Goal: Information Seeking & Learning: Learn about a topic

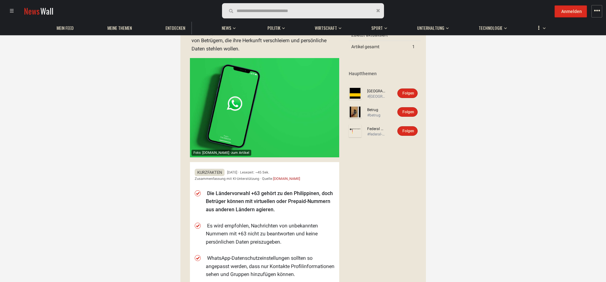
scroll to position [95, 0]
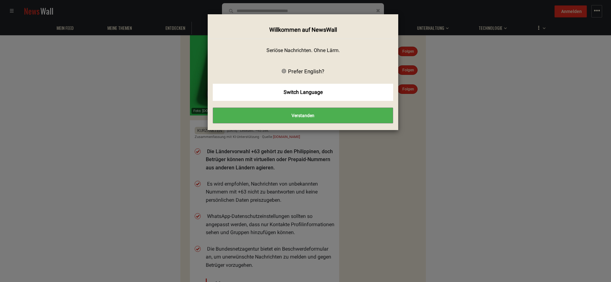
click at [311, 115] on button "Verstanden" at bounding box center [303, 116] width 180 height 16
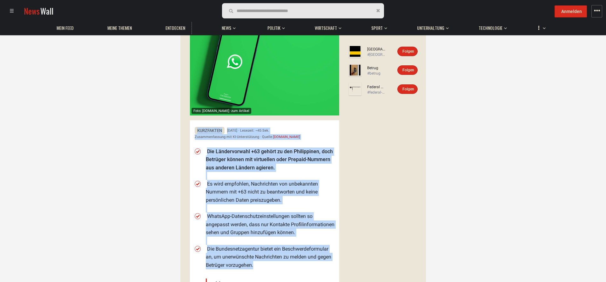
drag, startPoint x: 196, startPoint y: 126, endPoint x: 256, endPoint y: 271, distance: 157.7
click at [256, 271] on div "Kurzfakten [DATE] · Lesezeit: ~45 Sek. Zusammenfassung mit KI-Unterstützung · Q…" at bounding box center [264, 247] width 149 height 255
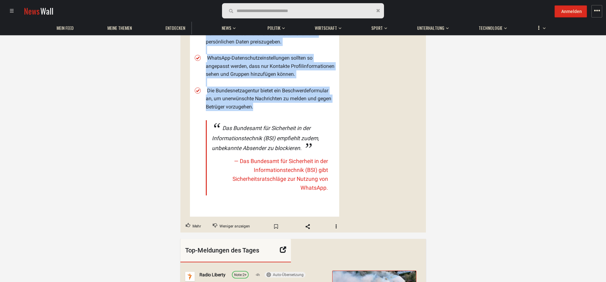
scroll to position [254, 0]
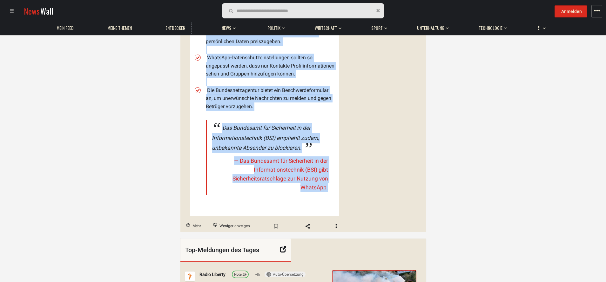
click at [337, 200] on div "Kurzfakten [DATE] · Lesezeit: ~45 Sek. Zusammenfassung mit KI-Unterstützung · Q…" at bounding box center [264, 89] width 149 height 255
copy div "Kurzfakten [DATE] · Lesezeit: ~45 Sek. Zusammenfassung mit KI-Unterstützung · Q…"
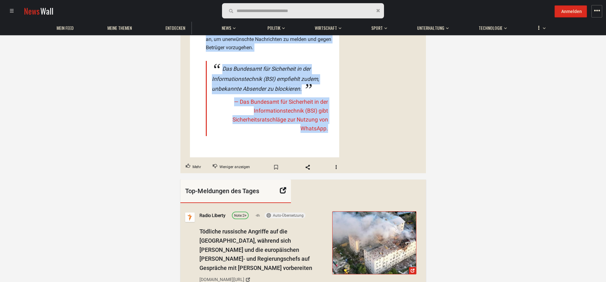
scroll to position [381, 0]
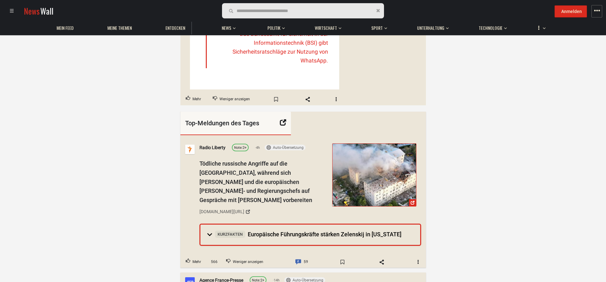
click at [193, 255] on div "Radio Liberty Note: 2+ 4h Auto-Übersetzung Anmelden Immer übersetzen Anmelden N…" at bounding box center [302, 198] width 245 height 116
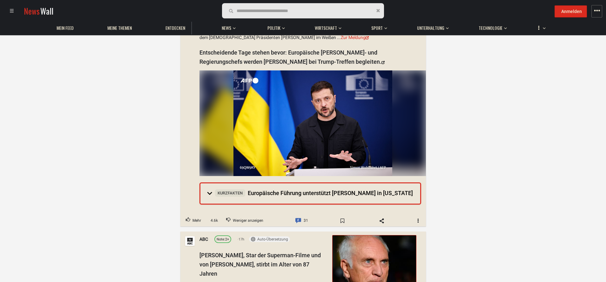
scroll to position [635, 0]
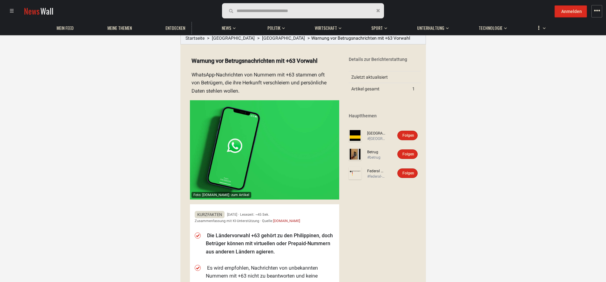
scroll to position [0, 0]
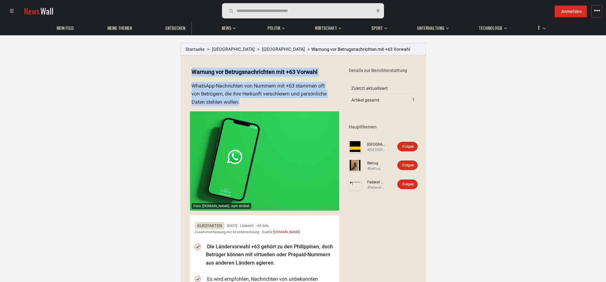
drag, startPoint x: 192, startPoint y: 70, endPoint x: 248, endPoint y: 99, distance: 62.3
click at [250, 100] on details "Foto: [DOMAIN_NAME] · zum Artikel Warnung vor Betrugsnachrichten mit +63 Vorwah…" at bounding box center [262, 267] width 154 height 408
copy summary "Warnung vor Betrugsnachrichten mit +63 Vorwahl WhatsApp-Nachrichten von Nummern…"
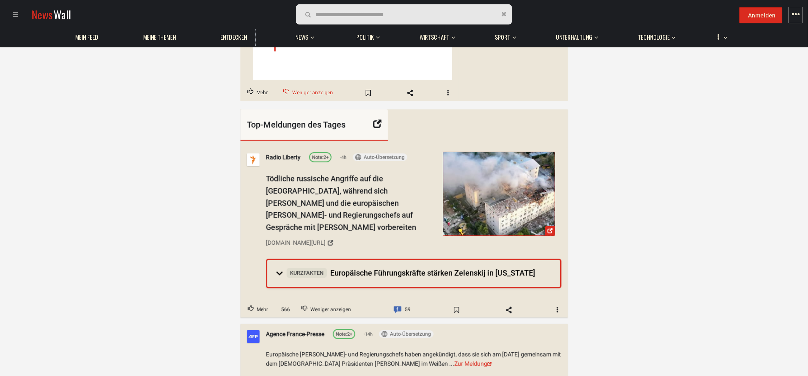
scroll to position [413, 0]
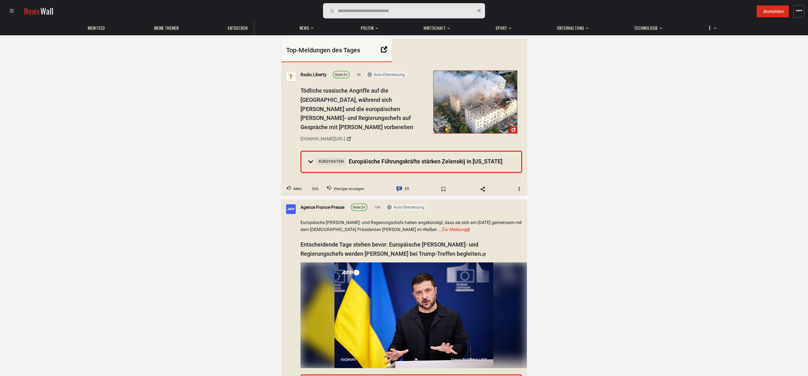
scroll to position [540, 0]
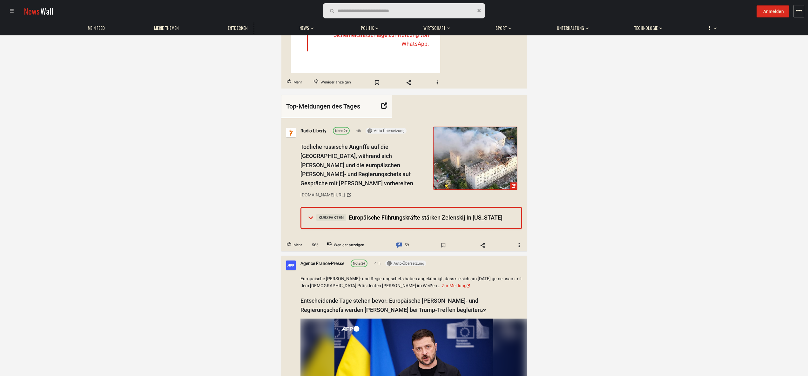
scroll to position [413, 0]
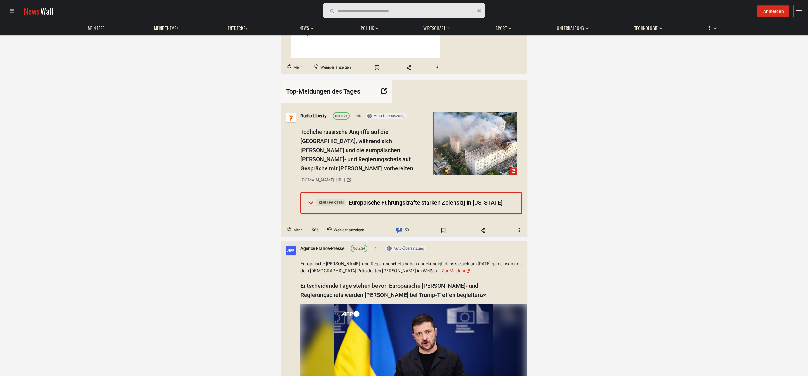
click at [360, 203] on span "Kurzfakten Europäische Führungskräfte stärken Zelenskij in [US_STATE]" at bounding box center [409, 202] width 186 height 7
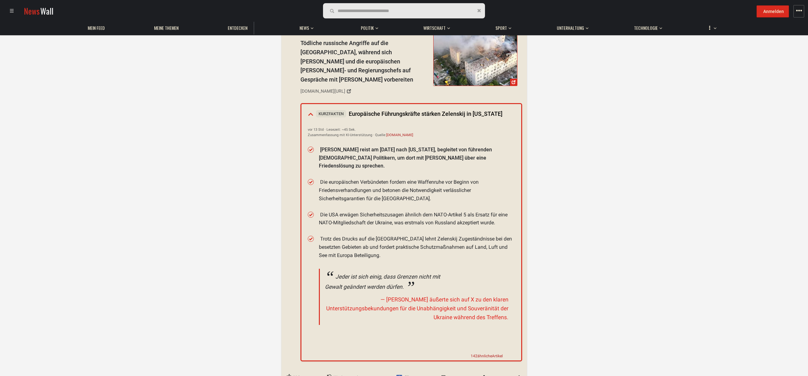
scroll to position [540, 0]
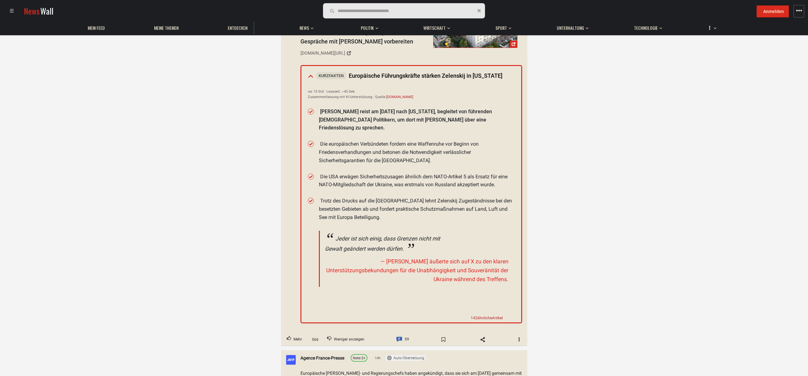
click at [326, 78] on span "Kurzfakten" at bounding box center [331, 75] width 30 height 7
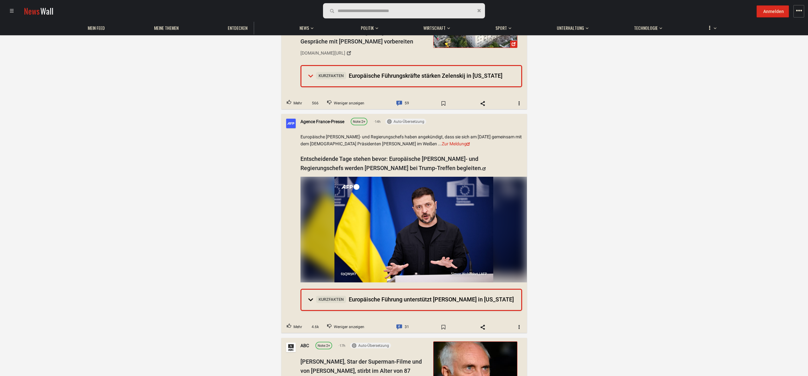
click at [319, 76] on span "Kurzfakten" at bounding box center [331, 75] width 30 height 7
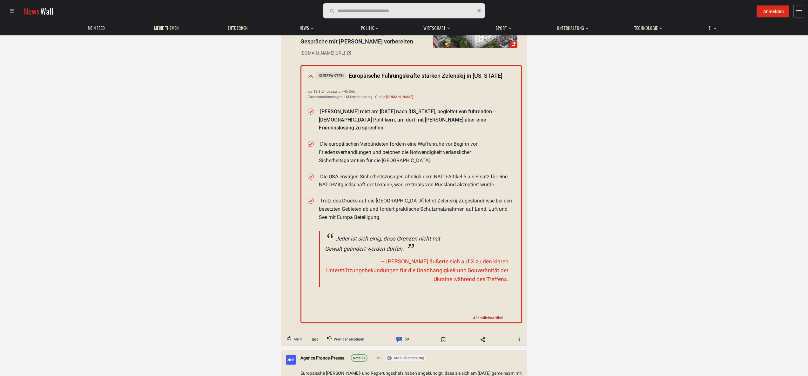
drag, startPoint x: 302, startPoint y: 71, endPoint x: 411, endPoint y: 312, distance: 264.3
click at [409, 282] on details "Kurzfakten Europäische Führungskräfte stärken Zelenskij in [US_STATE] vor 13 St…" at bounding box center [411, 194] width 222 height 258
drag, startPoint x: 511, startPoint y: 283, endPoint x: 463, endPoint y: 95, distance: 194.0
click at [510, 203] on ul "[PERSON_NAME] reist am [DATE] nach [US_STATE], begleitet von führenden [DEMOGRA…" at bounding box center [417, 202] width 196 height 196
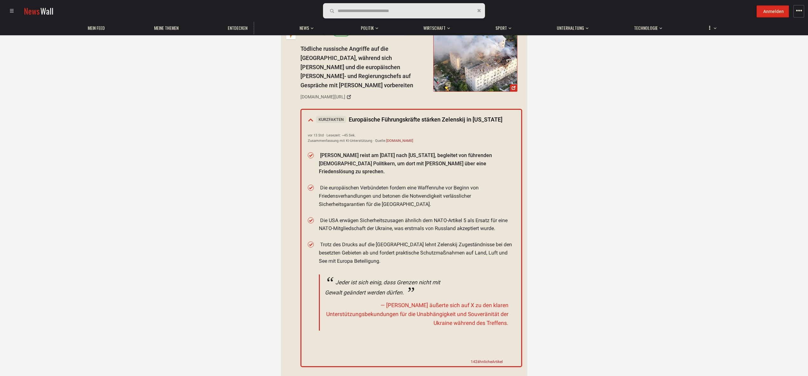
scroll to position [413, 0]
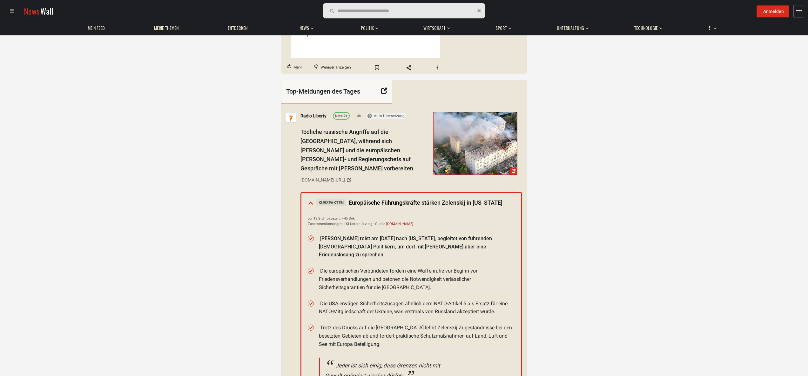
click at [322, 206] on span "Kurzfakten" at bounding box center [331, 202] width 30 height 7
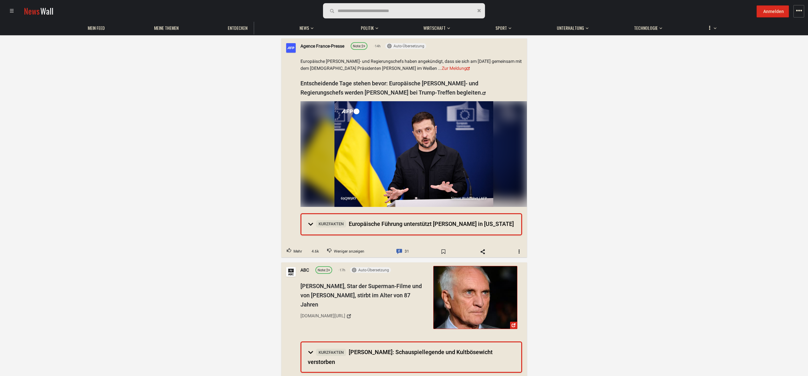
scroll to position [540, 0]
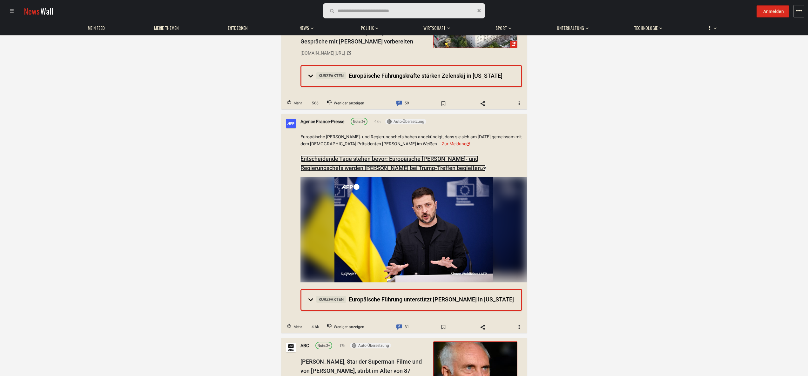
click at [378, 163] on link "Entscheidende Tage stehen bevor: Europäische [PERSON_NAME]- und Regierungschefs…" at bounding box center [392, 164] width 185 height 16
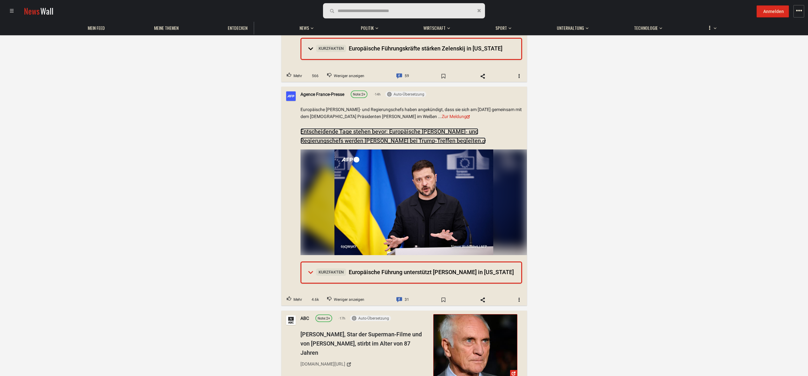
scroll to position [582, 0]
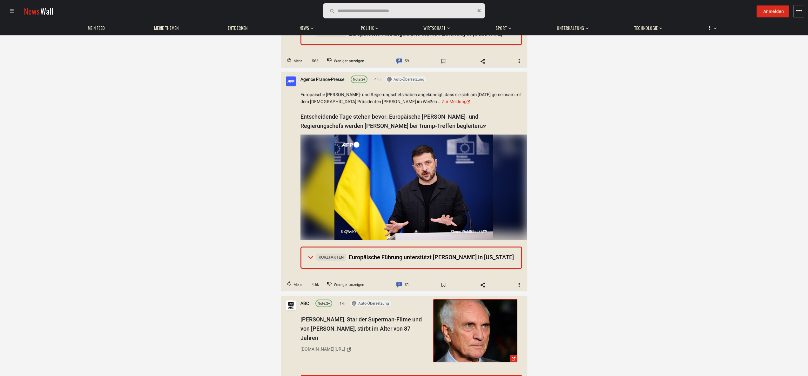
click at [377, 257] on span "Kurzfakten Europäische Führung unterstützt [PERSON_NAME] in [US_STATE]" at bounding box center [415, 257] width 198 height 7
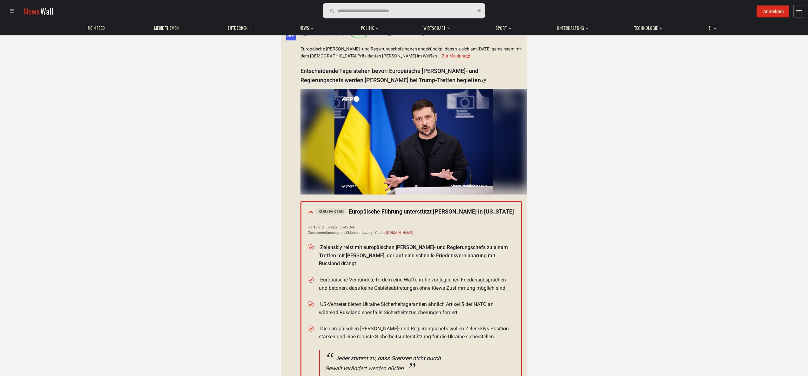
scroll to position [709, 0]
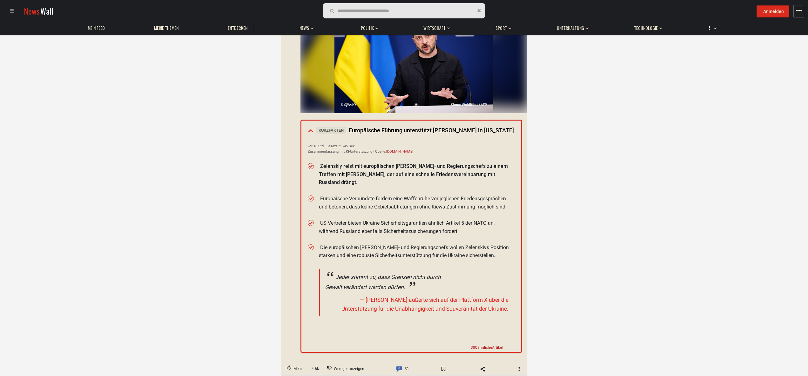
click at [324, 130] on span "Kurzfakten" at bounding box center [331, 130] width 30 height 7
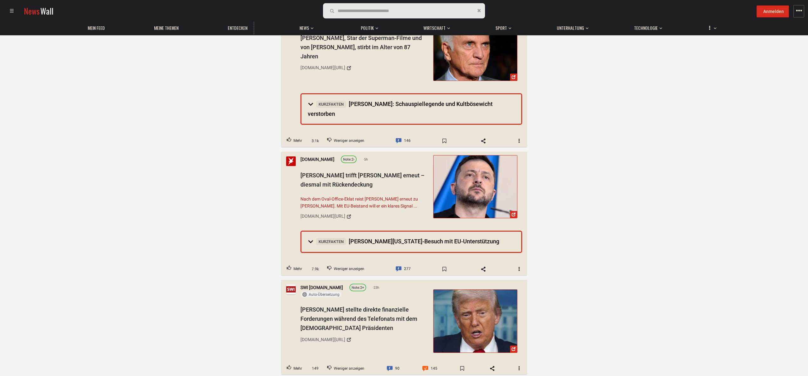
scroll to position [878, 0]
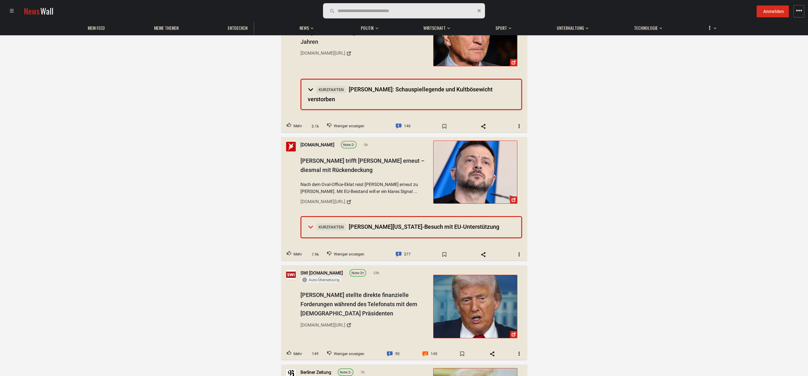
click at [324, 226] on span "Kurzfakten" at bounding box center [331, 226] width 30 height 7
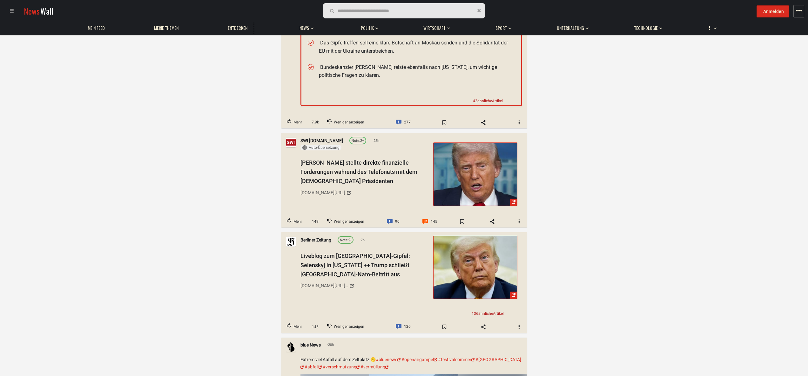
scroll to position [1132, 0]
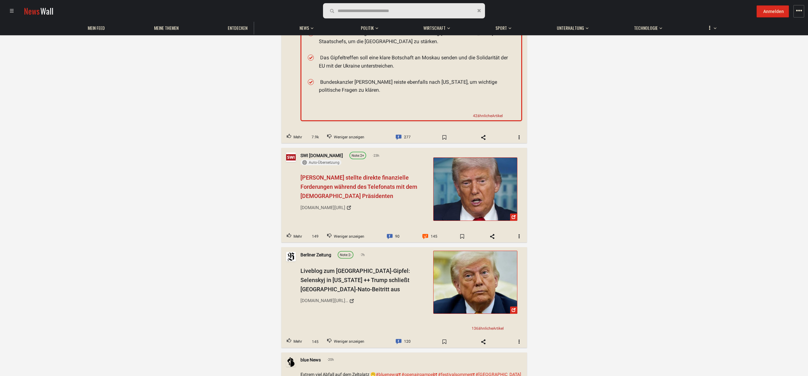
click at [337, 174] on span "[PERSON_NAME] stellte direkte finanzielle Forderungen während des Telefonats mi…" at bounding box center [358, 186] width 117 height 25
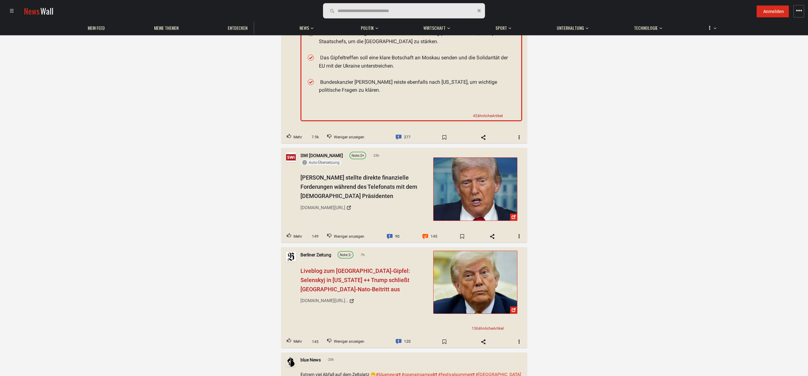
click at [374, 272] on span "Liveblog zum [GEOGRAPHIC_DATA]-Gipfel: Selenskyj in [US_STATE] ++ Trump schließ…" at bounding box center [355, 280] width 110 height 25
